Goal: Check status

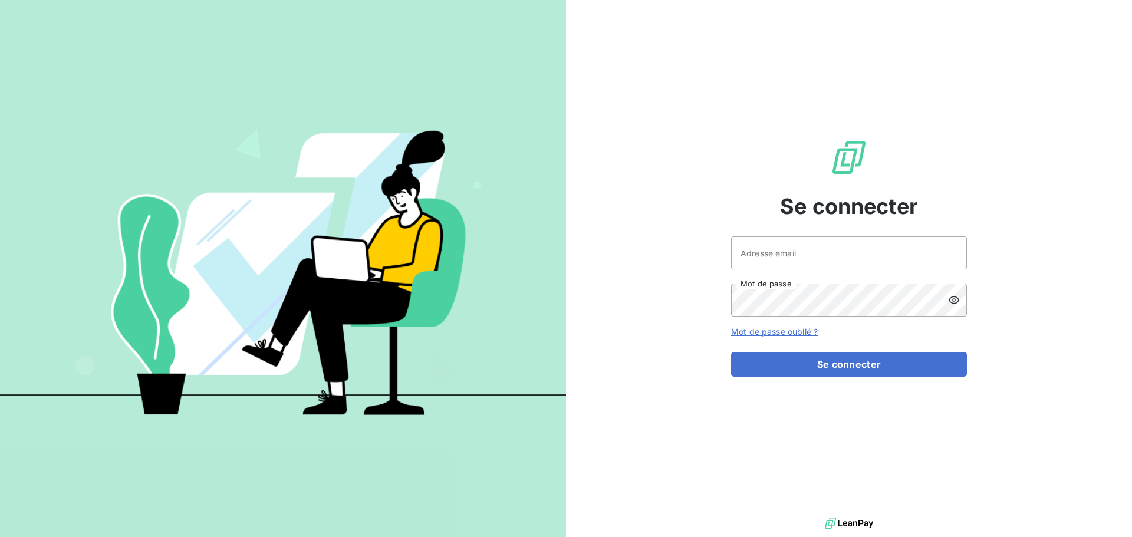
click at [0, 536] on div at bounding box center [0, 537] width 0 height 0
type input "[EMAIL_ADDRESS][DOMAIN_NAME]"
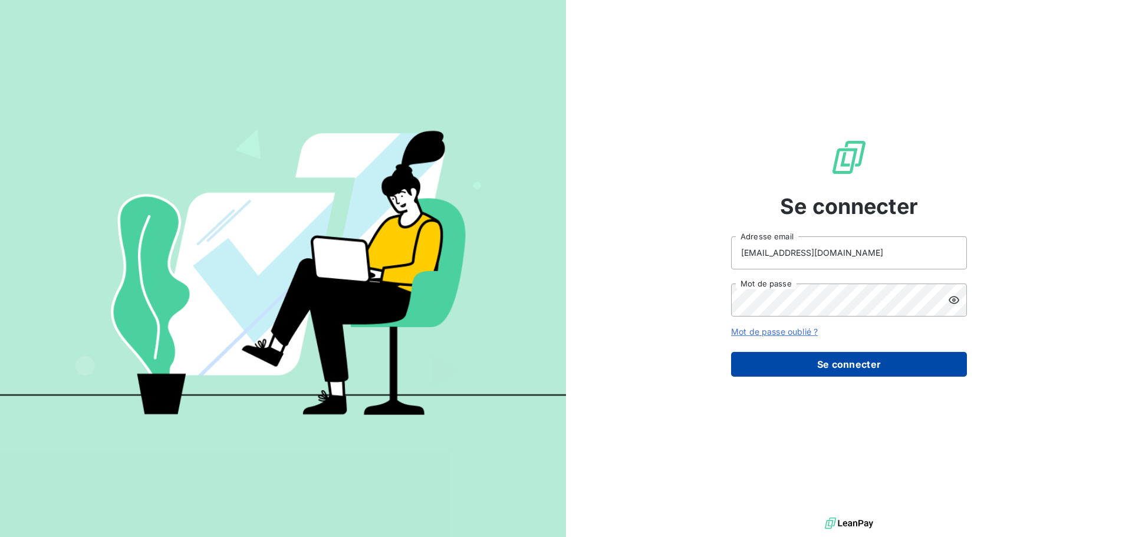
click at [809, 358] on button "Se connecter" at bounding box center [849, 364] width 236 height 25
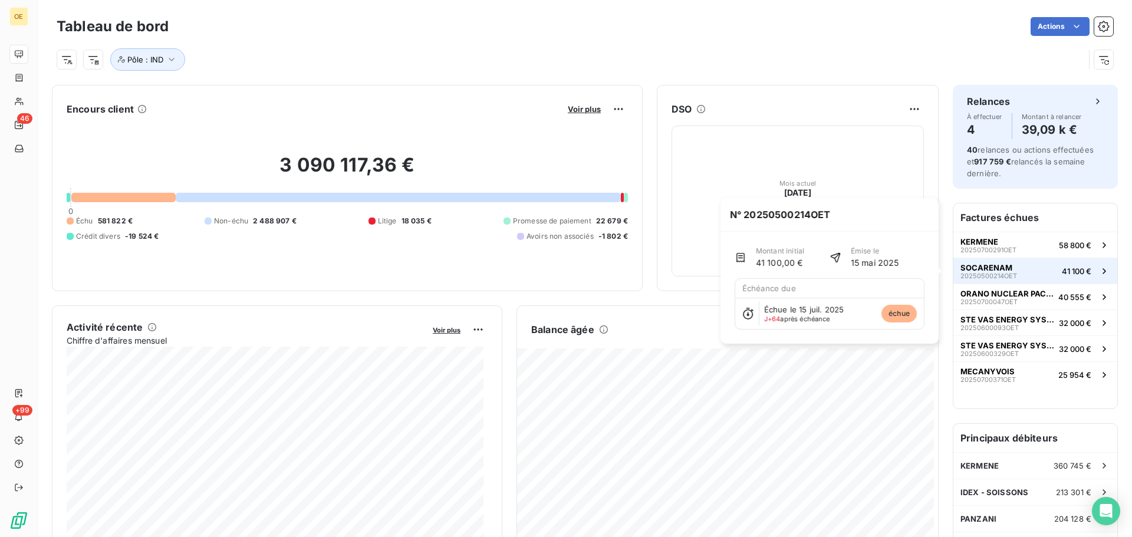
click at [982, 264] on span "SOCARENAM" at bounding box center [986, 267] width 52 height 9
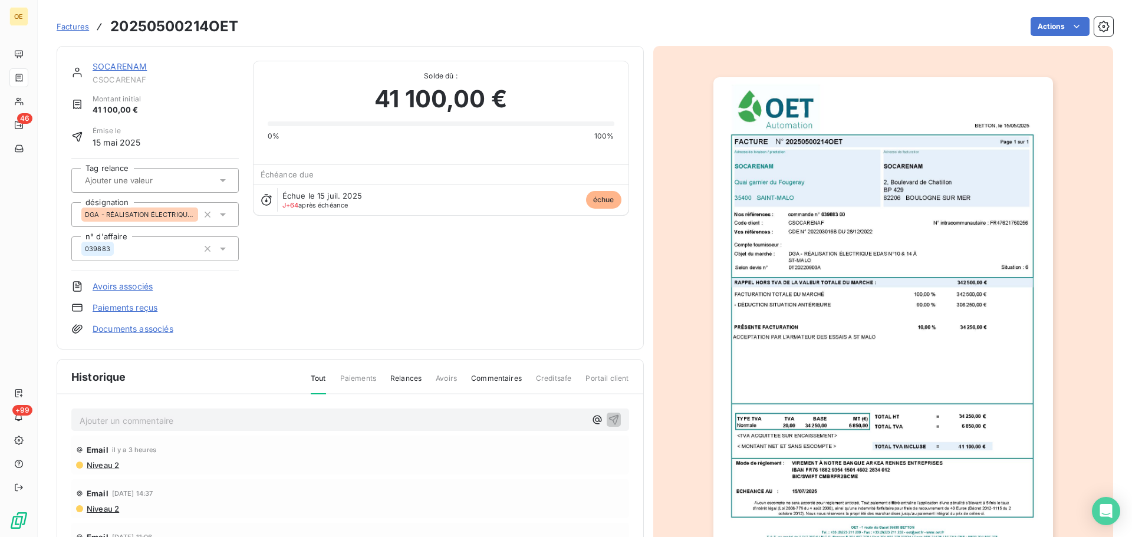
click at [126, 60] on div "SOCARENAM CSOCARENAF Montant initial 41 100,00 € Émise le [DATE] Tag relance dé…" at bounding box center [350, 198] width 587 height 304
click at [125, 63] on link "SOCARENAM" at bounding box center [120, 66] width 54 height 10
